Goal: Task Accomplishment & Management: Use online tool/utility

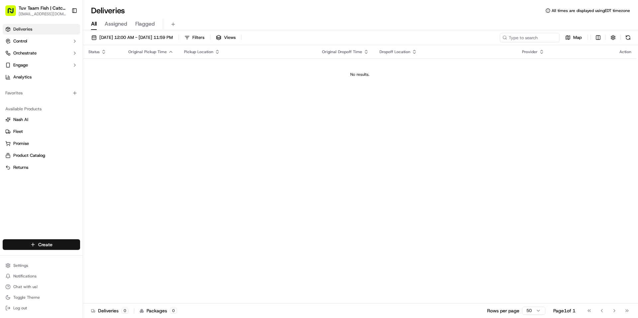
click at [45, 240] on html "Tuv Taam Fish | Catch & Co. [EMAIL_ADDRESS][DOMAIN_NAME] Toggle Sidebar Deliver…" at bounding box center [319, 159] width 638 height 318
click at [113, 255] on link "Delivery" at bounding box center [120, 257] width 74 height 12
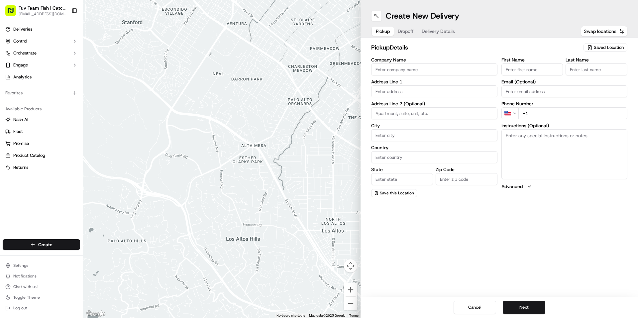
click at [605, 48] on span "Saved Location" at bounding box center [609, 48] width 30 height 6
click at [563, 73] on span "Catch & Co" at bounding box center [594, 72] width 82 height 6
type input "Catch & Co"
type input "[STREET_ADDRESS]"
type input "[GEOGRAPHIC_DATA]"
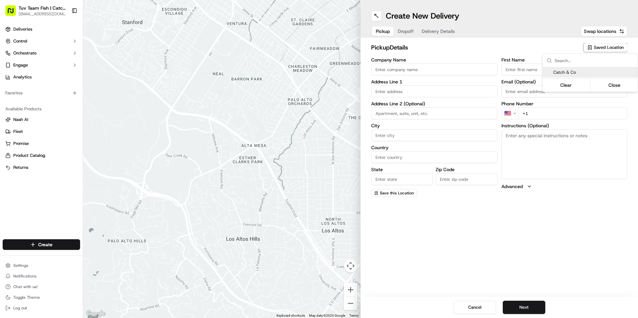
type input "US"
type input "NY"
type input "11219"
type input "[PERSON_NAME]"
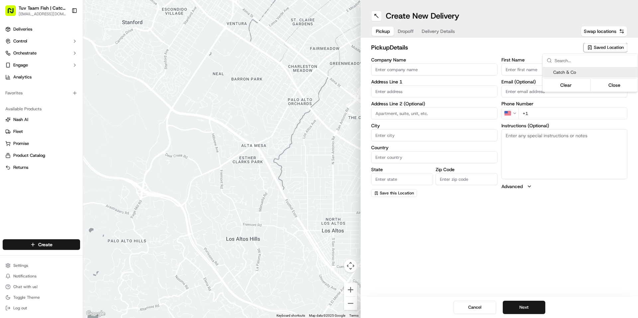
type input "[EMAIL_ADDRESS][DOMAIN_NAME]"
type input "[PHONE_NUMBER]"
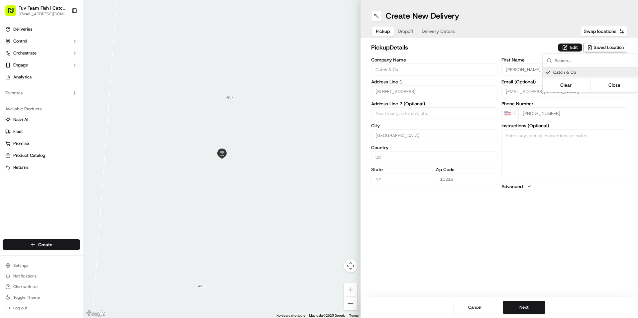
click at [551, 243] on html "Tuv Taam Fish | Catch & Co. [EMAIL_ADDRESS][DOMAIN_NAME] Toggle Sidebar Deliver…" at bounding box center [319, 159] width 638 height 318
click at [529, 309] on button "Next" at bounding box center [524, 307] width 43 height 13
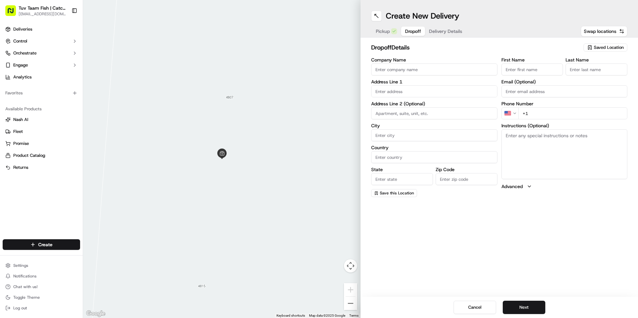
click at [605, 49] on span "Saved Location" at bounding box center [609, 48] width 30 height 6
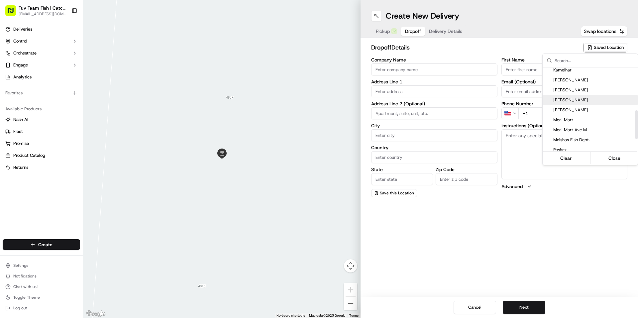
scroll to position [123, 0]
click at [427, 68] on html "Tuv Taam Fish | Catch & Co. [EMAIL_ADDRESS][DOMAIN_NAME] Toggle Sidebar Deliver…" at bounding box center [319, 159] width 638 height 318
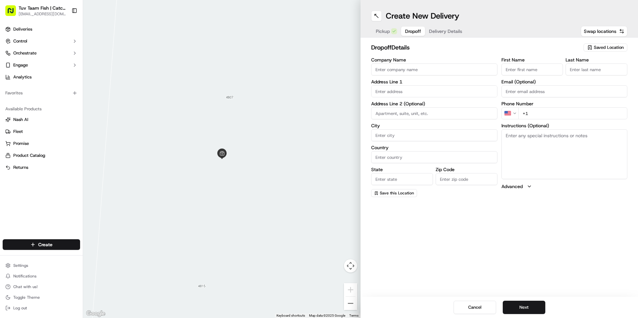
click at [427, 68] on input "Company Name" at bounding box center [434, 69] width 126 height 12
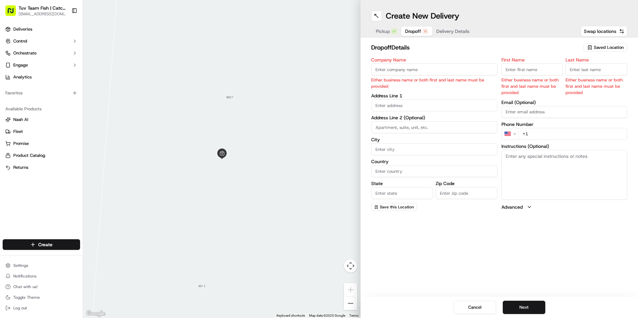
click at [401, 67] on input "Company Name" at bounding box center [434, 69] width 126 height 12
paste input "[PERSON_NAME]"
type input "[PERSON_NAME]"
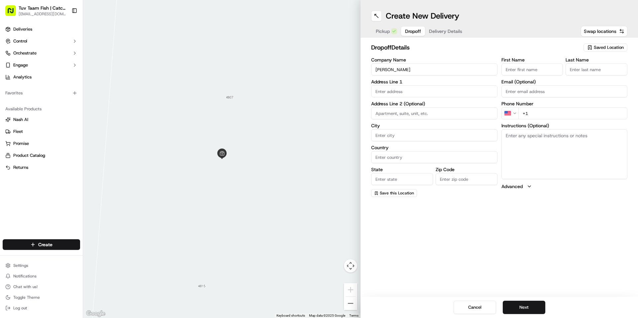
click at [545, 113] on input "+1" at bounding box center [572, 113] width 109 height 12
paste input "[PHONE_NUMBER]"
type input "[PHONE_NUMBER]"
click at [415, 96] on input "text" at bounding box center [434, 91] width 126 height 12
paste input "[STREET_ADDRESS]"
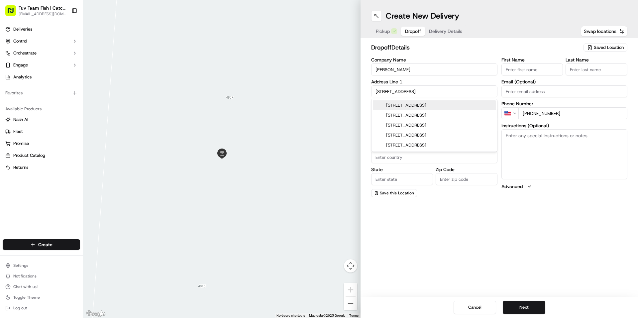
click at [429, 108] on div "[STREET_ADDRESS]" at bounding box center [434, 105] width 123 height 10
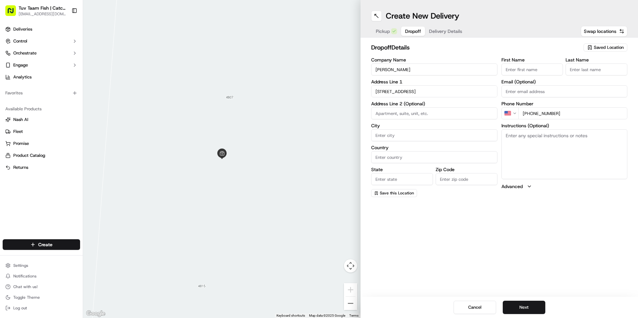
type input "[STREET_ADDRESS]"
type input "[GEOGRAPHIC_DATA]"
type input "NY"
type input "11205"
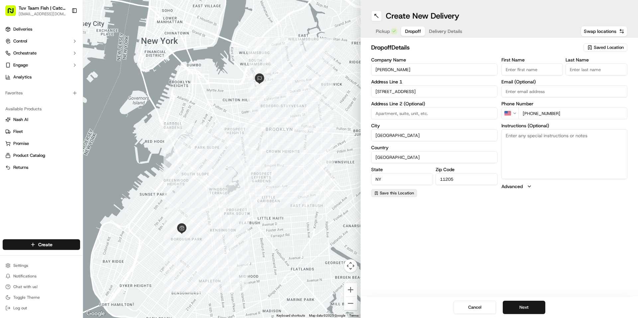
click at [400, 192] on span "Save this Location" at bounding box center [397, 192] width 34 height 5
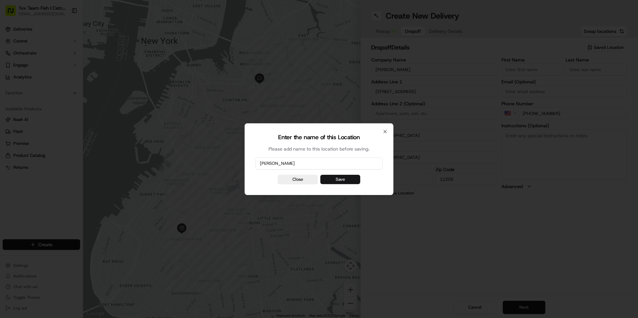
click at [324, 177] on button "Save" at bounding box center [340, 179] width 40 height 9
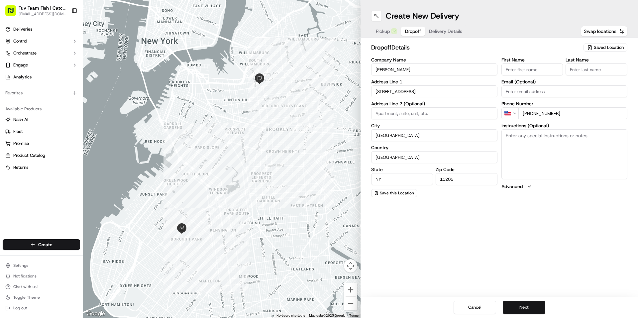
click at [523, 310] on button "Next" at bounding box center [524, 307] width 43 height 13
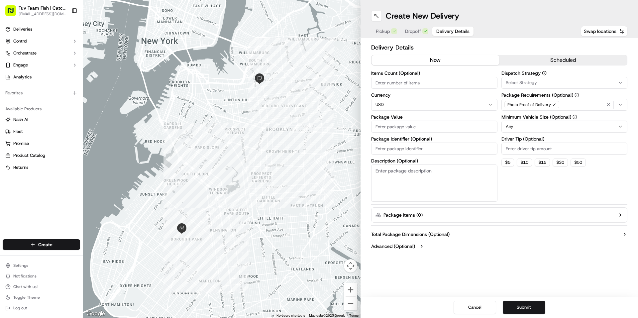
click at [420, 130] on input "Package Value" at bounding box center [434, 127] width 126 height 12
type input "19"
click at [507, 130] on html "Tuv Taam Fish | Catch & Co. [EMAIL_ADDRESS][DOMAIN_NAME] Toggle Sidebar Deliver…" at bounding box center [319, 159] width 638 height 318
click at [524, 305] on button "Submit" at bounding box center [524, 307] width 43 height 13
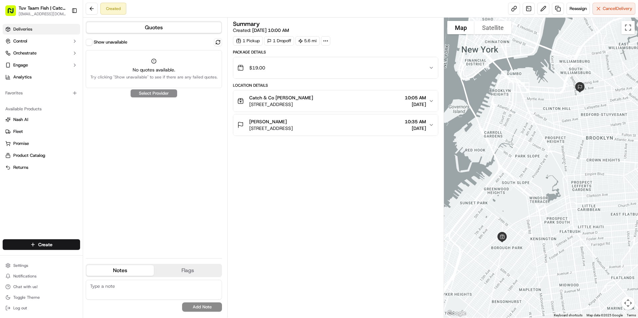
click at [50, 32] on link "Deliveries" at bounding box center [41, 29] width 77 height 11
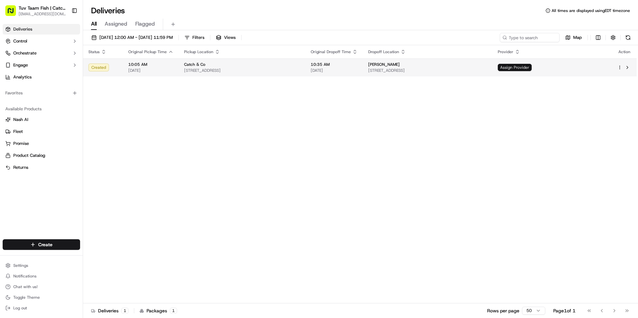
click at [531, 69] on span "Assign Provider" at bounding box center [515, 67] width 34 height 7
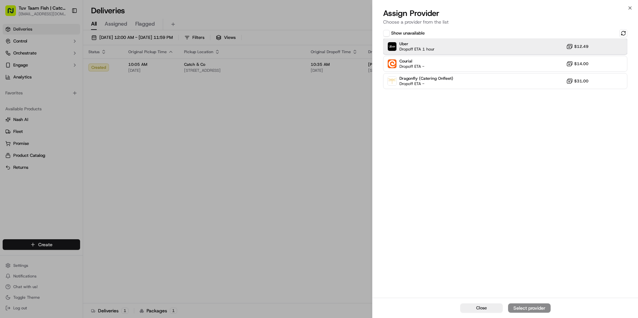
click at [507, 49] on div "Uber Dropoff ETA 1 hour $12.49" at bounding box center [505, 47] width 244 height 16
click at [530, 310] on div "Assign Provider" at bounding box center [529, 308] width 33 height 7
